Goal: Complete application form

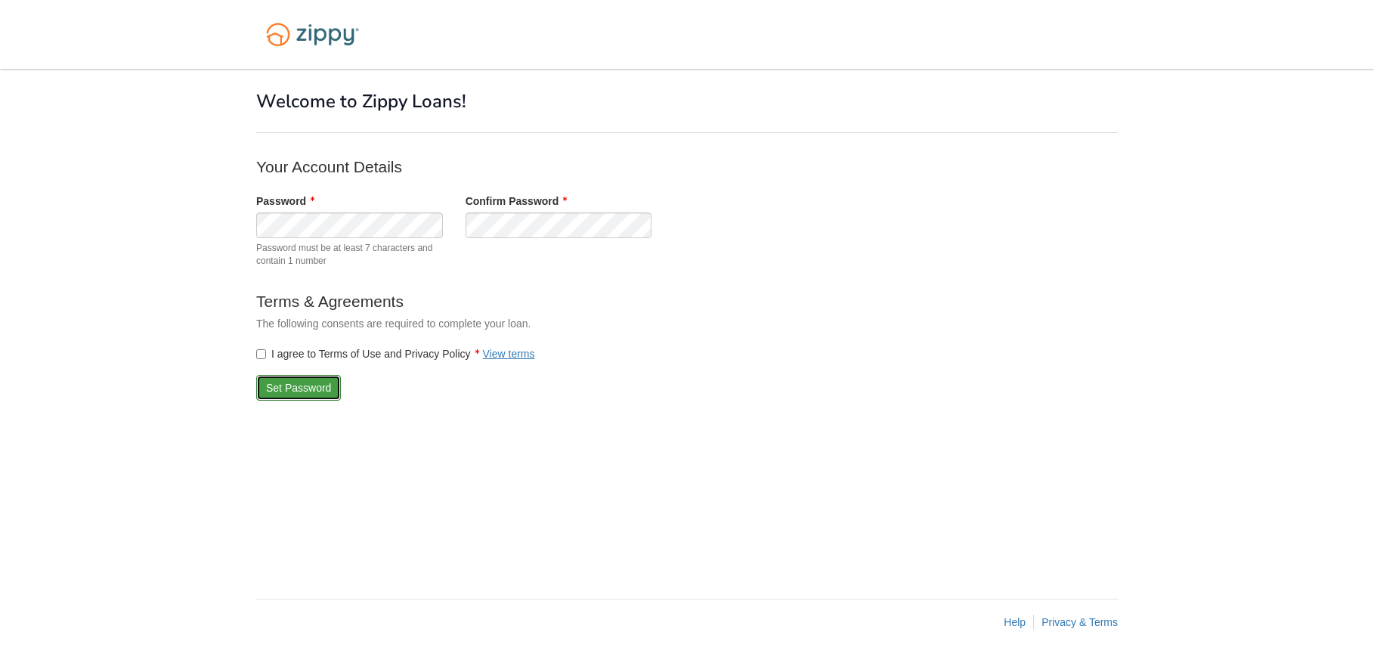
click at [280, 392] on button "Set Password" at bounding box center [298, 388] width 85 height 26
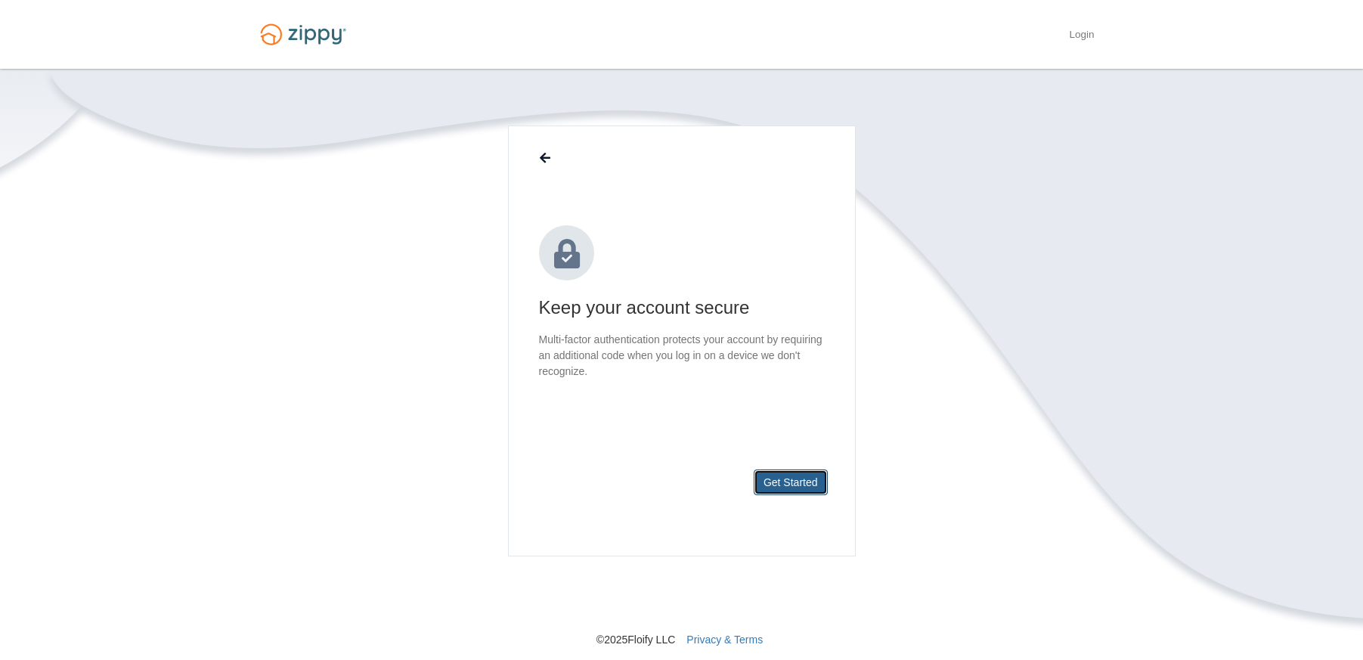
click at [800, 480] on button "Get Started" at bounding box center [791, 482] width 74 height 26
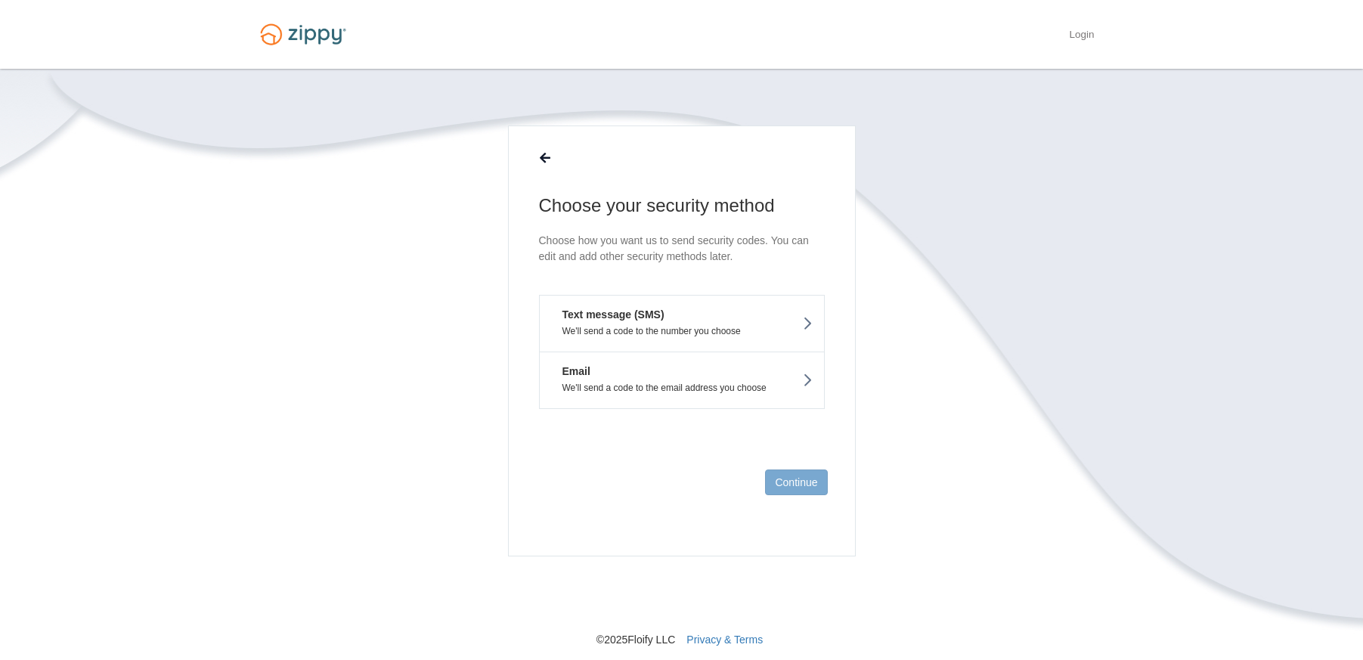
click at [683, 320] on button "Text message (SMS) We'll send a code to the number you choose" at bounding box center [682, 323] width 286 height 57
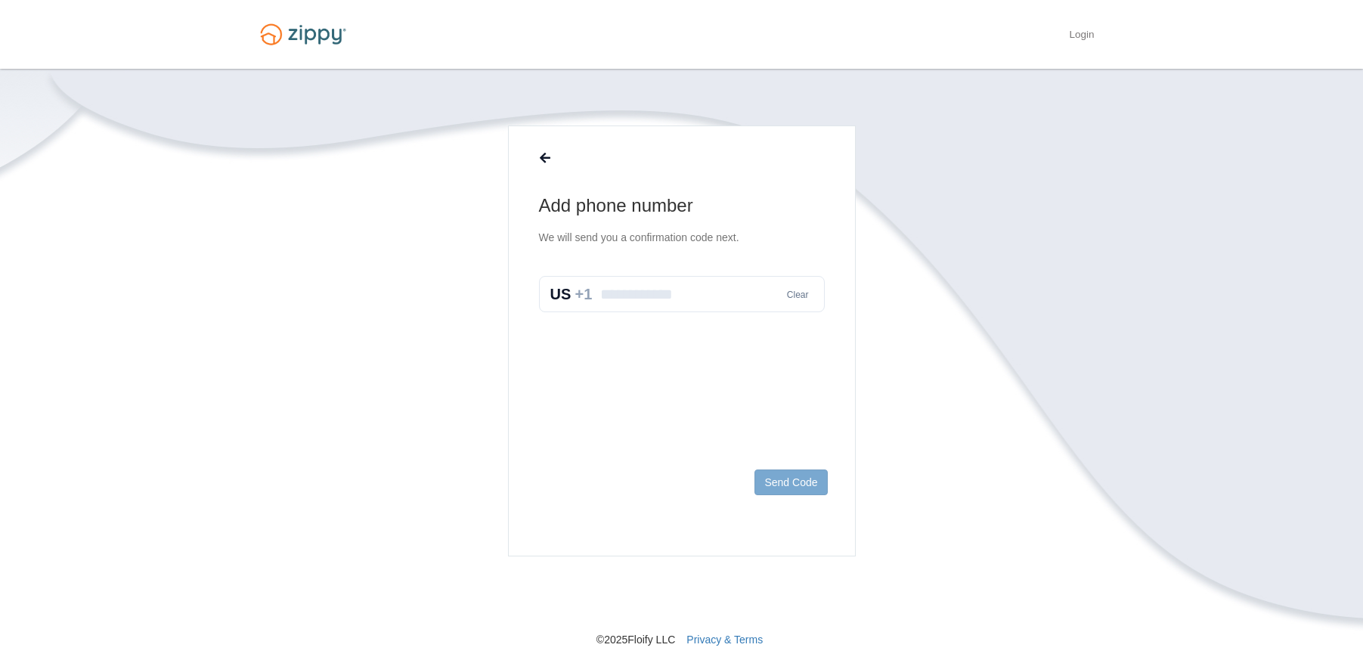
click at [653, 286] on input "text" at bounding box center [682, 294] width 286 height 36
type input "**********"
click at [791, 481] on button "Send Code" at bounding box center [790, 482] width 73 height 26
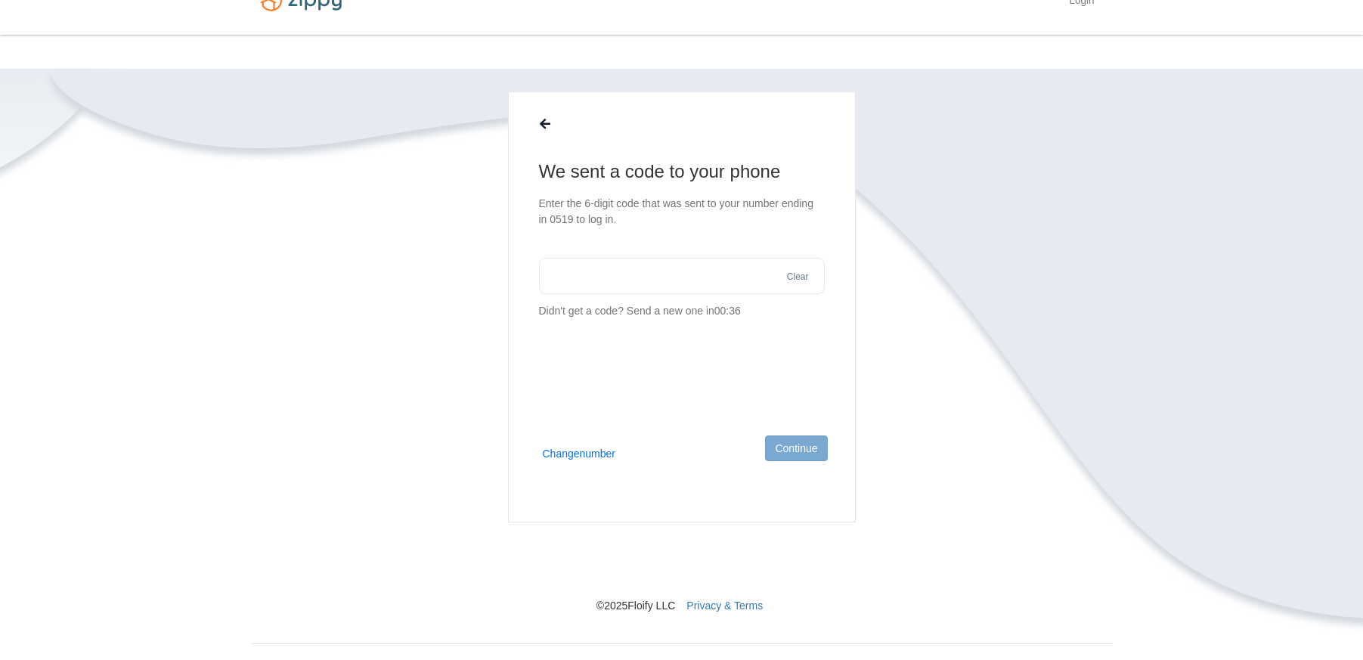
scroll to position [63, 0]
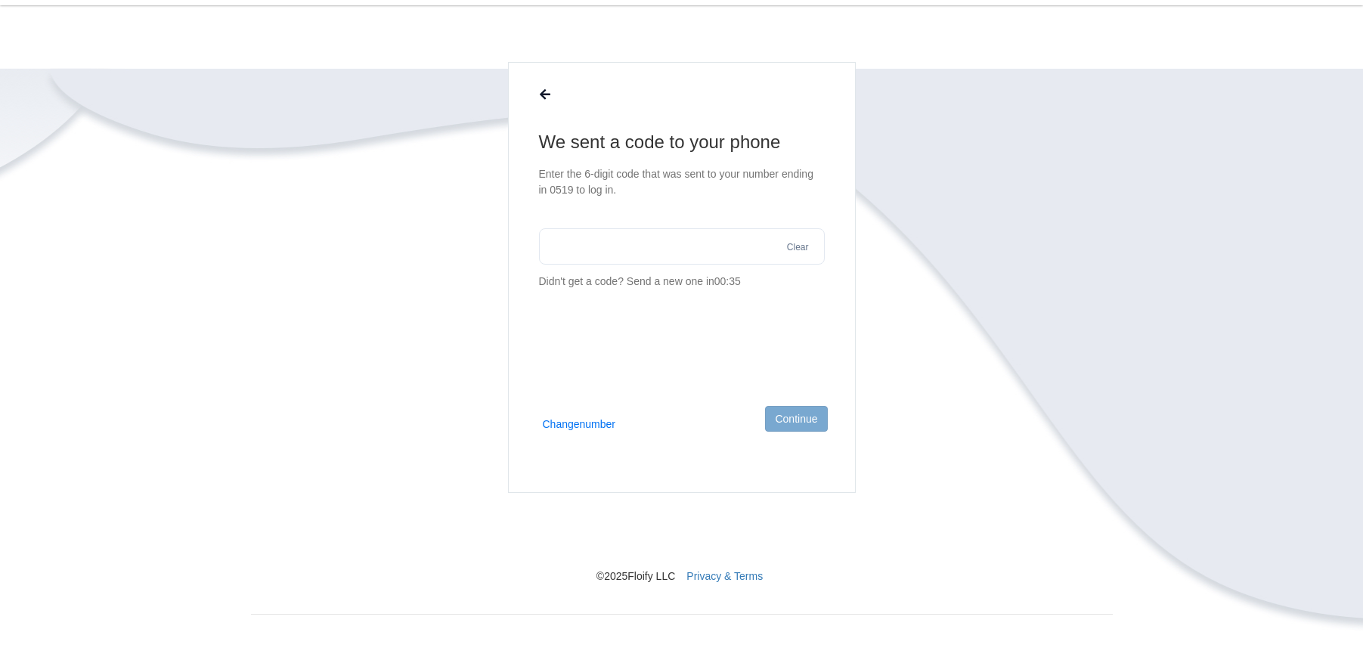
click at [590, 252] on input "text" at bounding box center [682, 246] width 286 height 36
type input "******"
click at [801, 425] on button "Continue" at bounding box center [796, 419] width 62 height 26
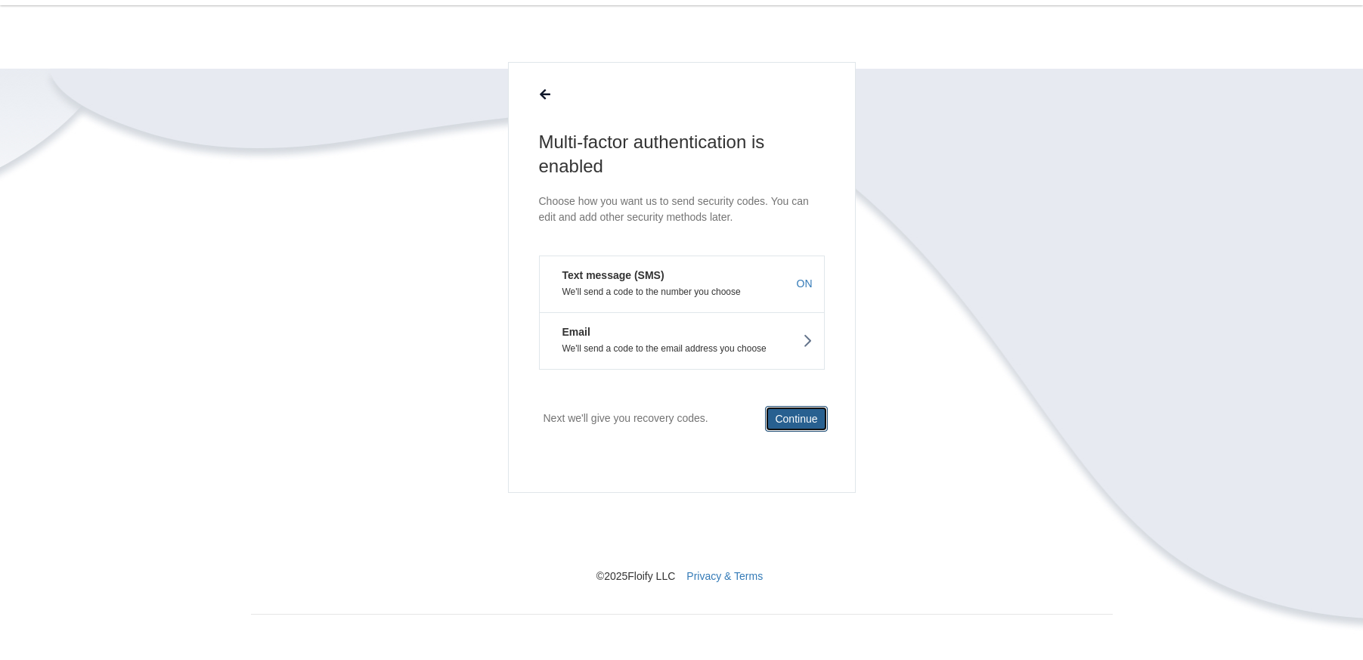
click at [800, 416] on button "Continue" at bounding box center [796, 419] width 62 height 26
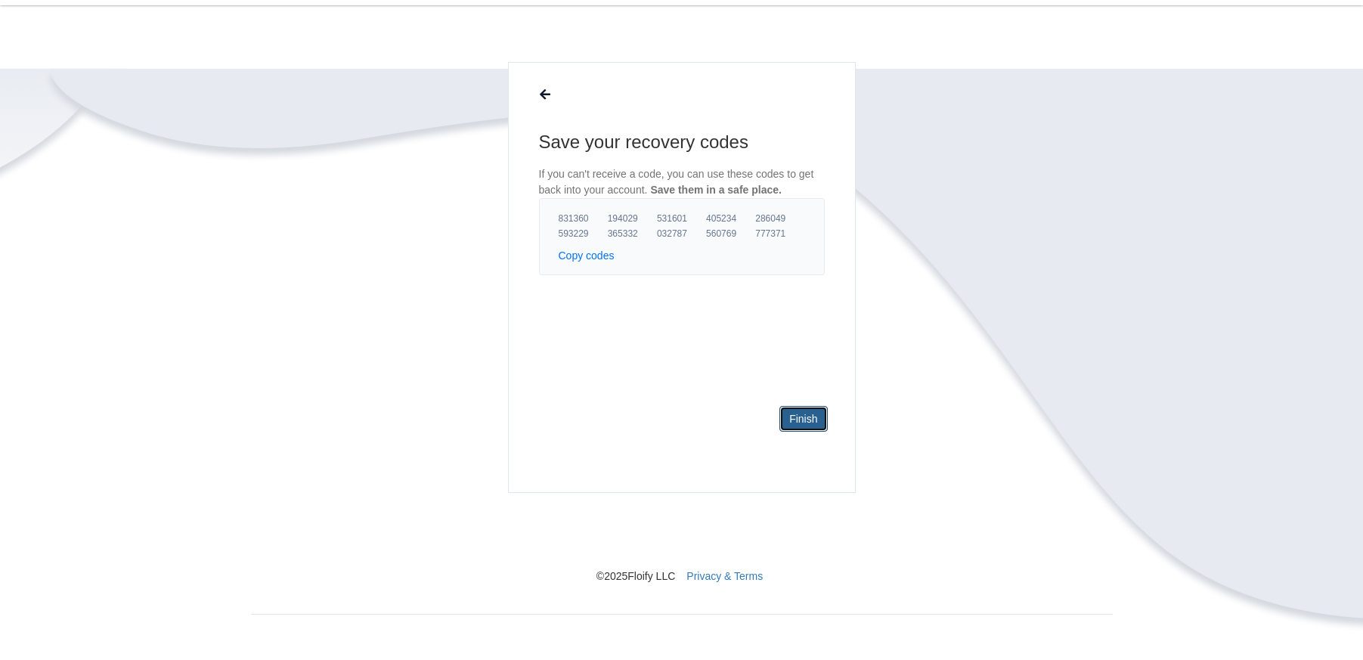
click at [812, 424] on link "Finish" at bounding box center [803, 419] width 48 height 26
